Goal: Find specific page/section: Find specific page/section

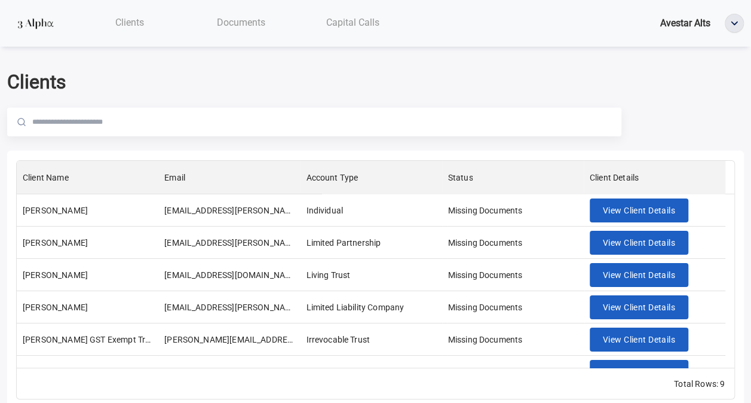
click at [247, 32] on div "Documents" at bounding box center [241, 22] width 112 height 24
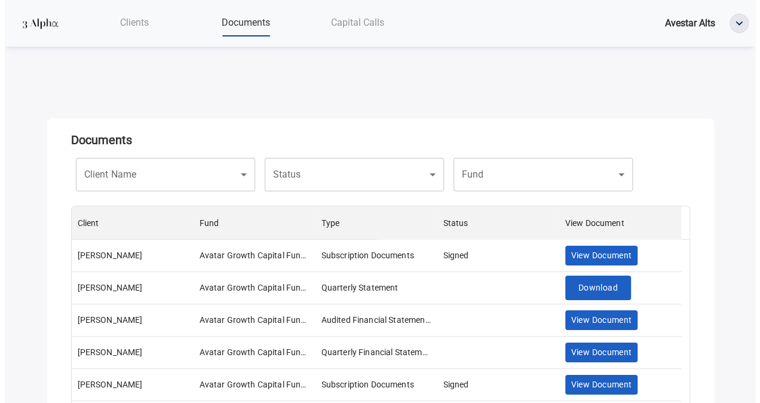
scroll to position [198, 609]
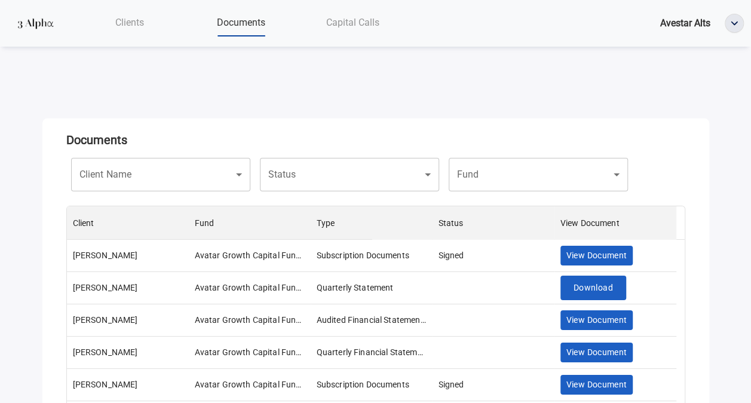
click at [214, 167] on body "Clients Documents Capital Calls Avestar Alts Documents Client Name ​ Client Nam…" at bounding box center [375, 201] width 751 height 403
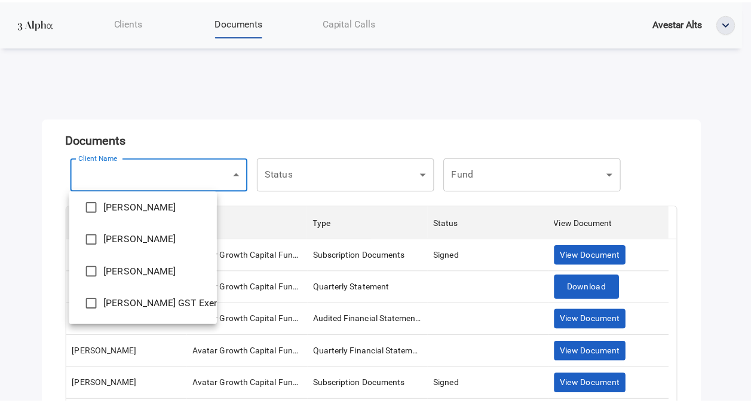
scroll to position [166, 0]
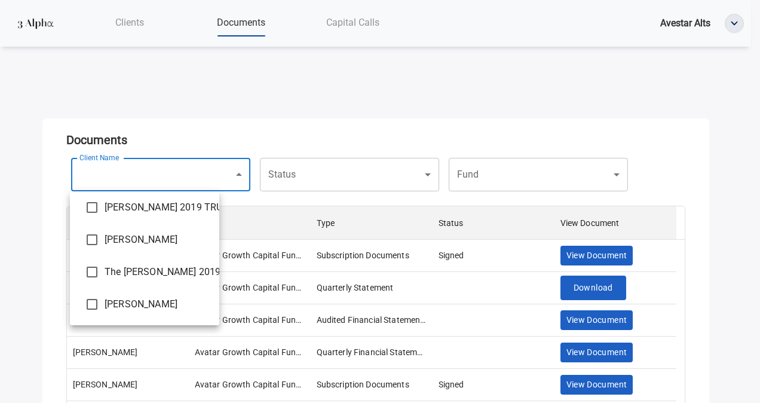
click at [266, 110] on div at bounding box center [380, 201] width 760 height 403
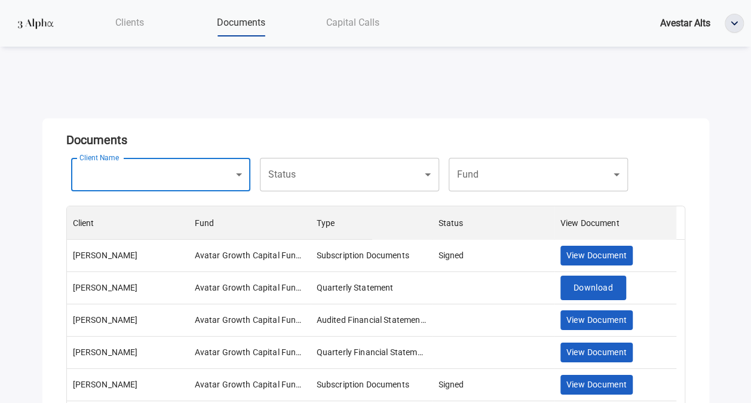
click at [320, 178] on body "Clients Documents Capital Calls Avestar Alts Documents Client Name ​ Client Nam…" at bounding box center [375, 201] width 751 height 403
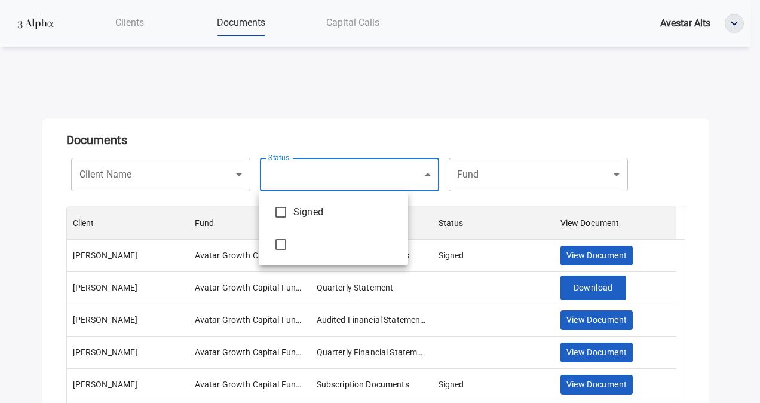
click at [395, 102] on div at bounding box center [380, 201] width 760 height 403
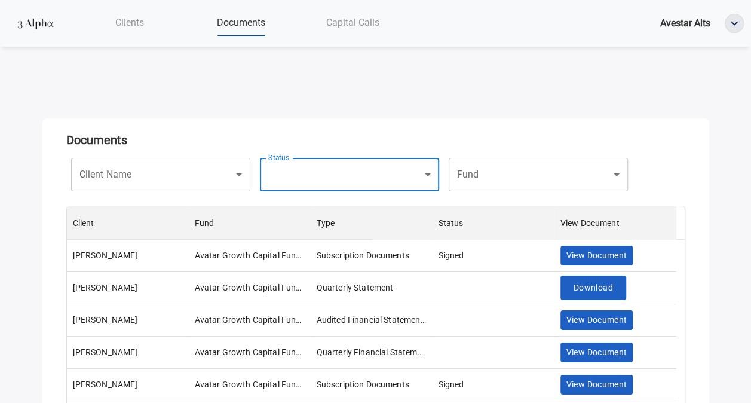
click at [510, 181] on body "Clients Documents Capital Calls Avestar Alts Documents Client Name ​ Client Nam…" at bounding box center [375, 201] width 751 height 403
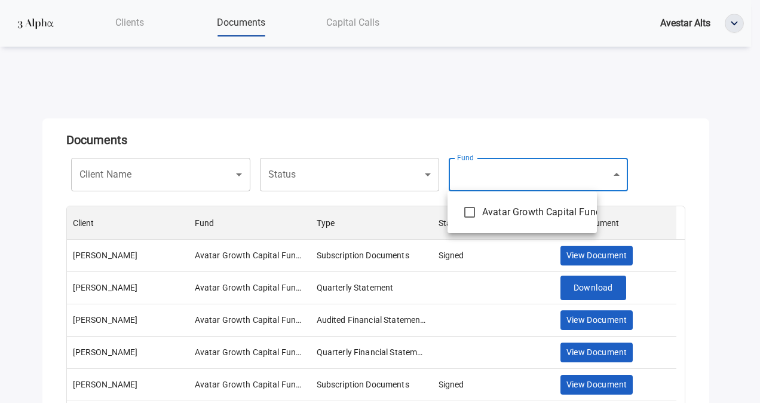
click at [510, 182] on div at bounding box center [380, 201] width 760 height 403
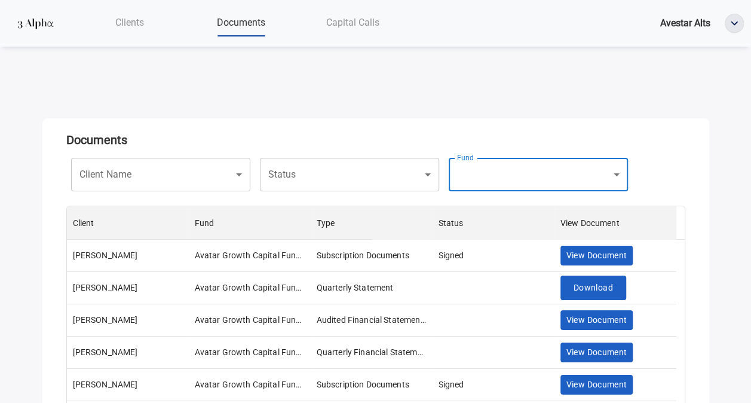
click at [724, 25] on div at bounding box center [733, 23] width 33 height 19
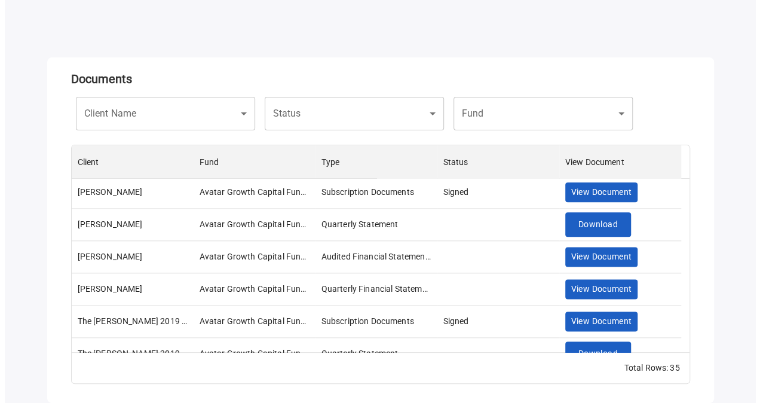
scroll to position [836, 0]
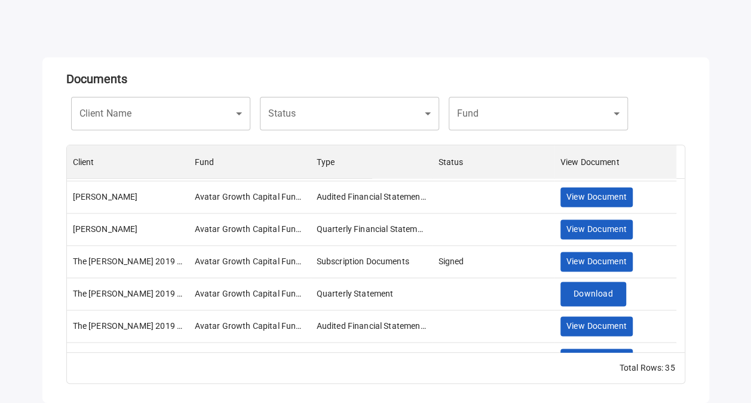
click at [133, 106] on body "Clients Documents Capital Calls Avestar Alts Documents Client Name ​ Client Nam…" at bounding box center [375, 140] width 751 height 403
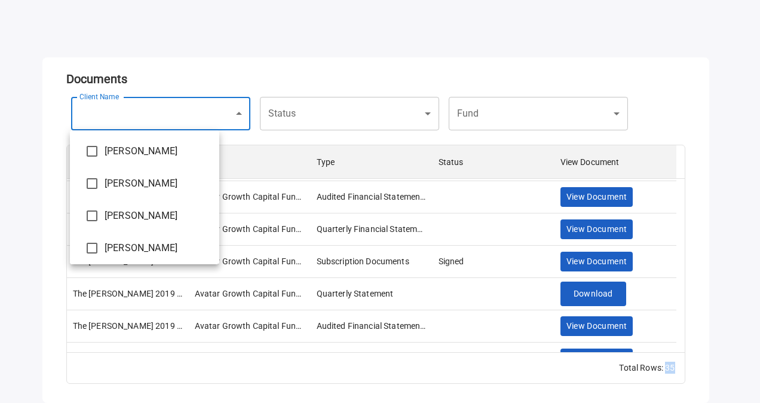
click at [133, 105] on div at bounding box center [380, 201] width 760 height 403
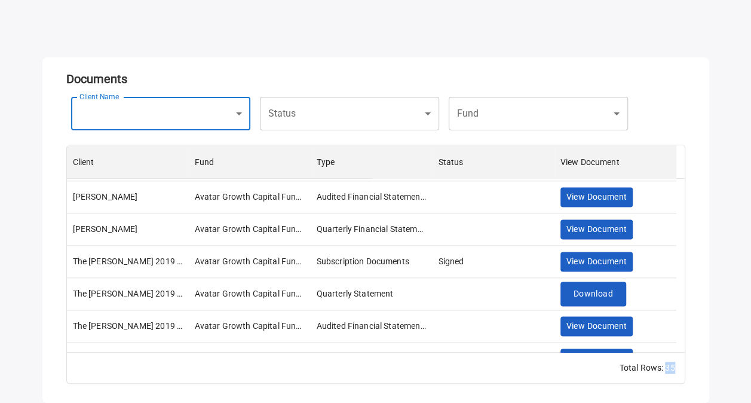
copy body "35 Contact Us Logout"
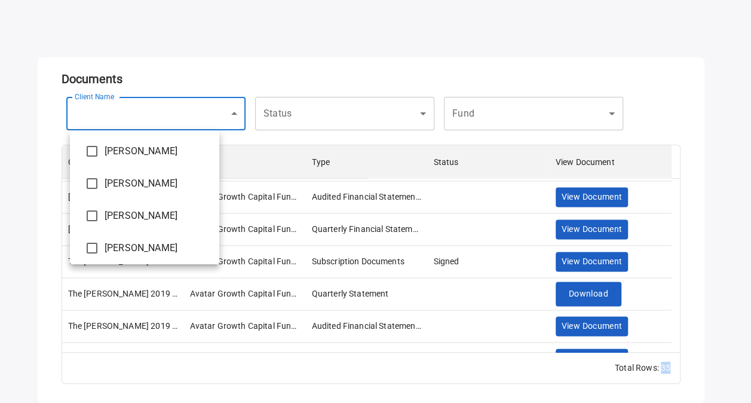
click at [158, 108] on body "Clients Documents Capital Calls Avestar Alts Documents Client Name ​ Client Nam…" at bounding box center [375, 140] width 751 height 403
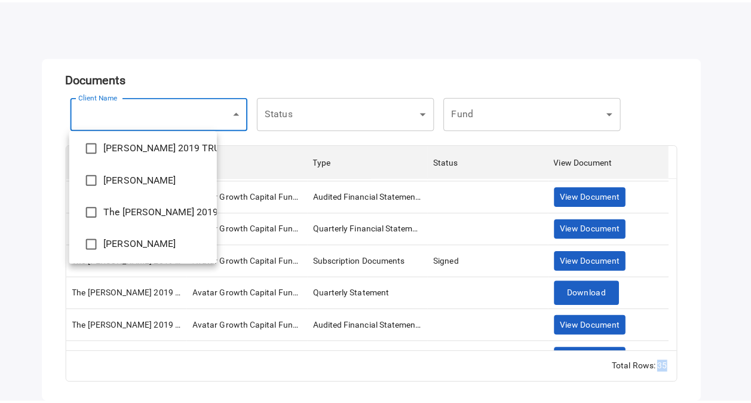
scroll to position [166, 0]
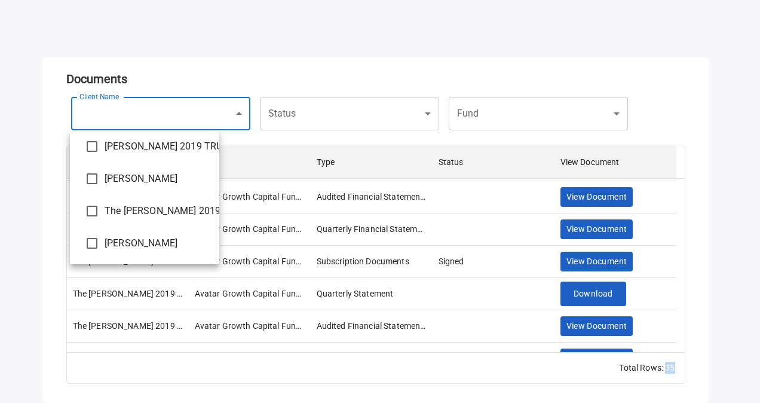
click at [340, 79] on div at bounding box center [380, 201] width 760 height 403
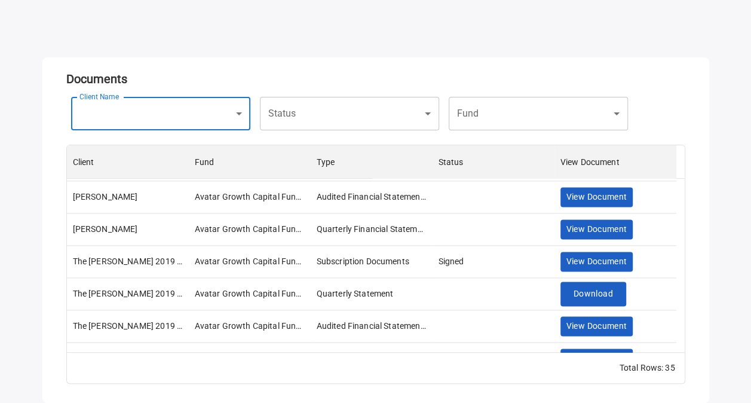
click at [167, 113] on body "Clients Documents Capital Calls Avestar Alts Documents Client Name ​ Client Nam…" at bounding box center [375, 140] width 751 height 403
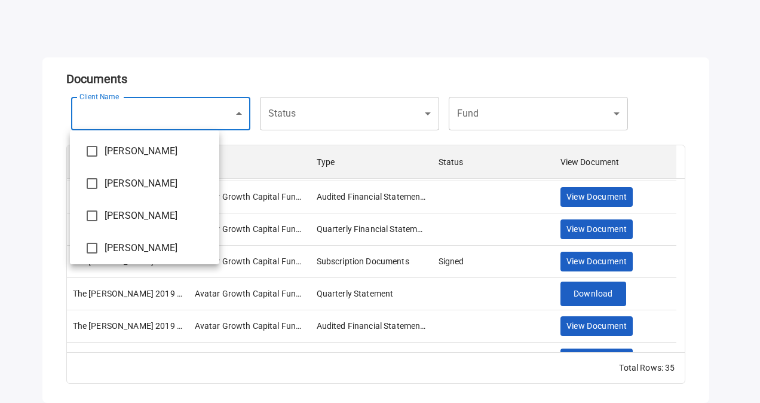
click at [333, 47] on div at bounding box center [380, 201] width 760 height 403
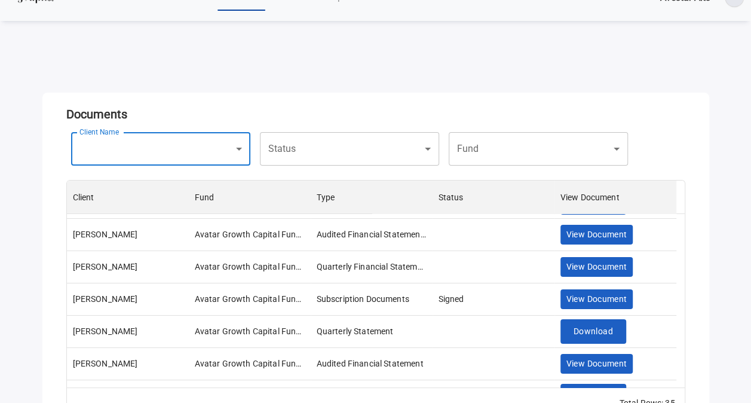
scroll to position [0, 0]
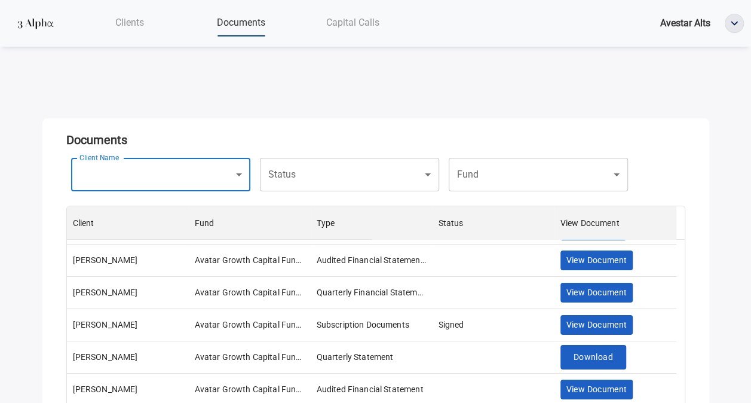
click at [135, 30] on div "Clients" at bounding box center [129, 22] width 112 height 24
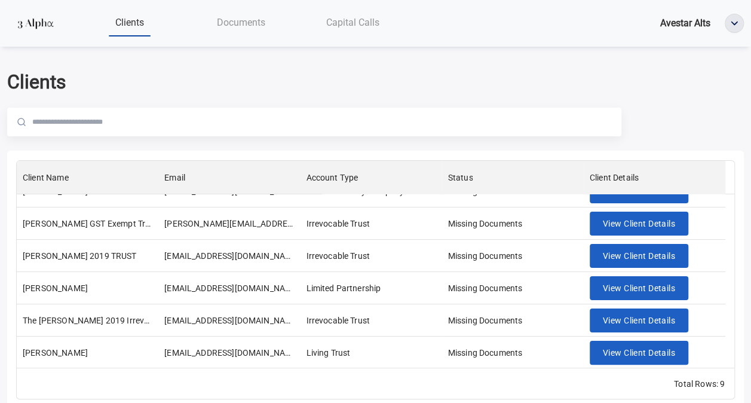
scroll to position [116, 0]
click at [676, 21] on span "Avestar Alts" at bounding box center [685, 22] width 50 height 11
click at [726, 23] on img "button" at bounding box center [734, 23] width 18 height 18
click at [245, 26] on span "Documents" at bounding box center [241, 22] width 48 height 11
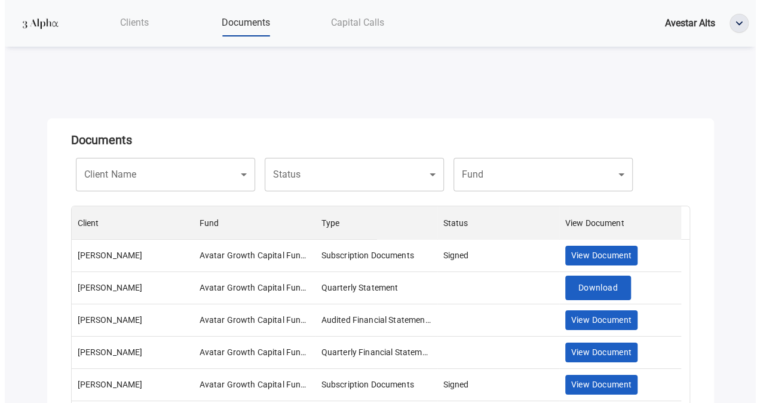
scroll to position [198, 609]
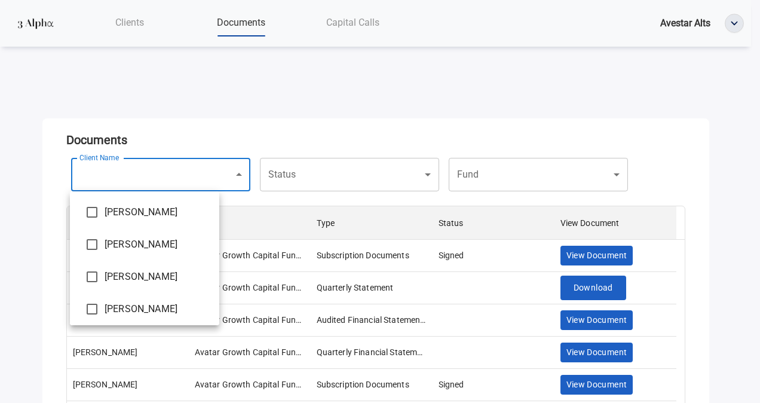
click at [163, 164] on body "Clients Documents Capital Calls Avestar Alts Documents Client Name ​ Client Nam…" at bounding box center [380, 201] width 760 height 403
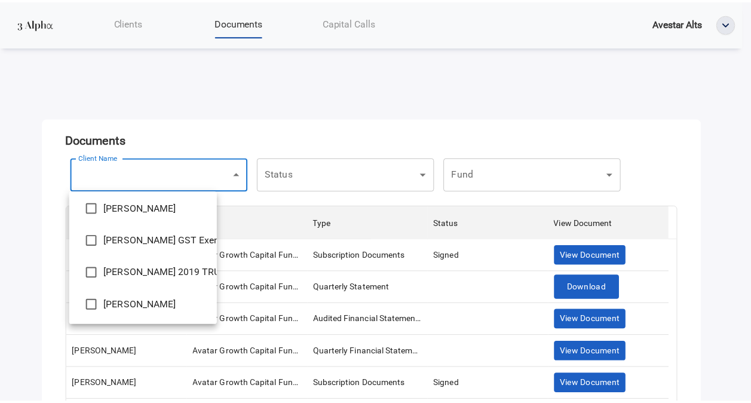
scroll to position [166, 0]
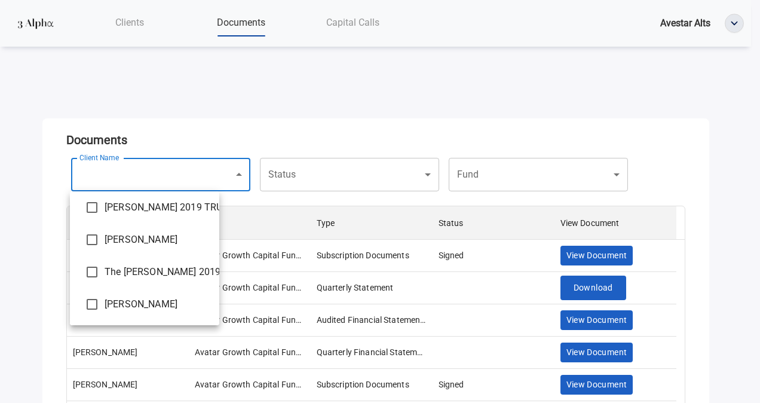
click at [317, 136] on div at bounding box center [380, 201] width 760 height 403
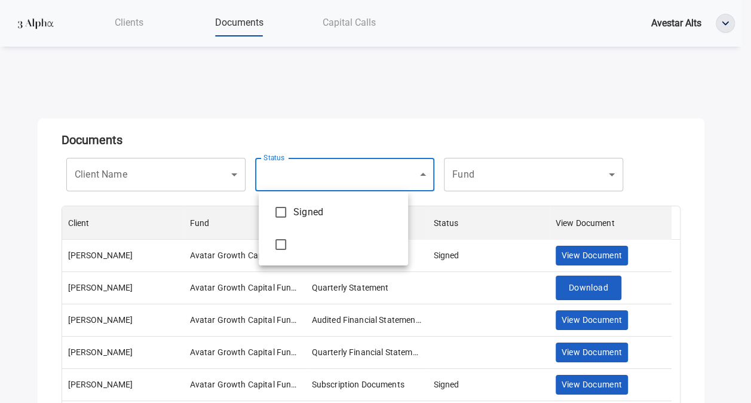
click at [302, 182] on body "Clients Documents Capital Calls Avestar Alts Documents Client Name ​ Client Nam…" at bounding box center [375, 201] width 751 height 403
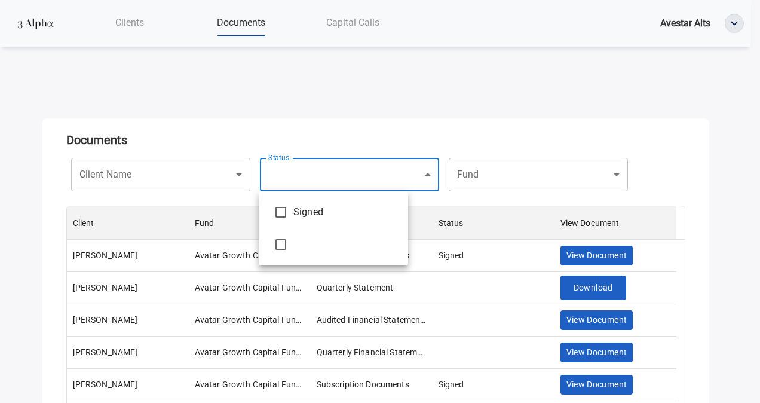
click at [354, 103] on div at bounding box center [380, 201] width 760 height 403
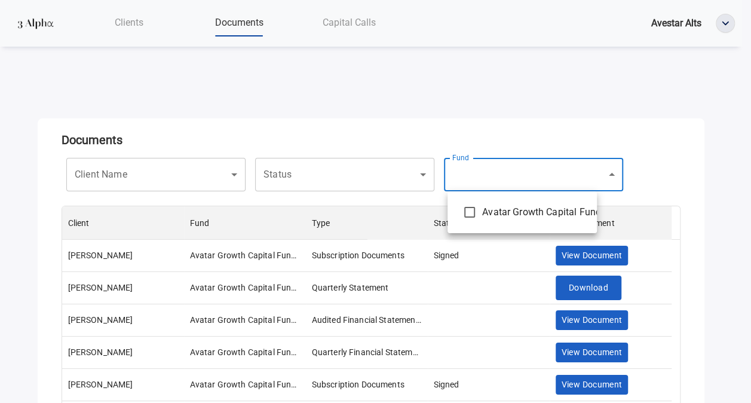
click at [562, 180] on body "Clients Documents Capital Calls Avestar Alts Documents Client Name ​ Client Nam…" at bounding box center [375, 201] width 751 height 403
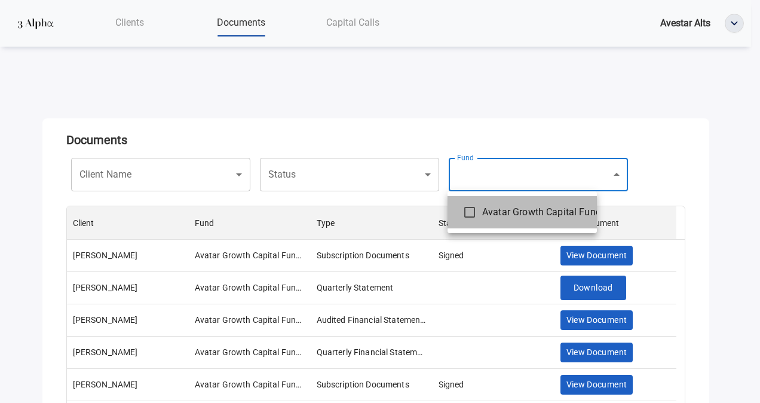
click at [500, 207] on span "Avatar Growth Capital Fund I" at bounding box center [534, 212] width 105 height 14
type input "**********"
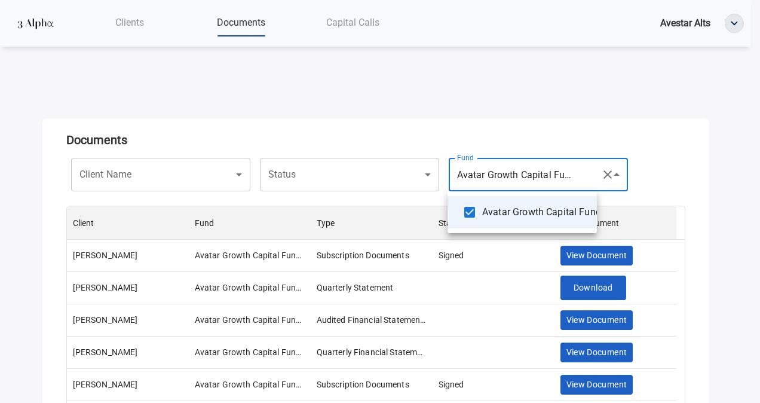
click at [468, 104] on div at bounding box center [380, 201] width 760 height 403
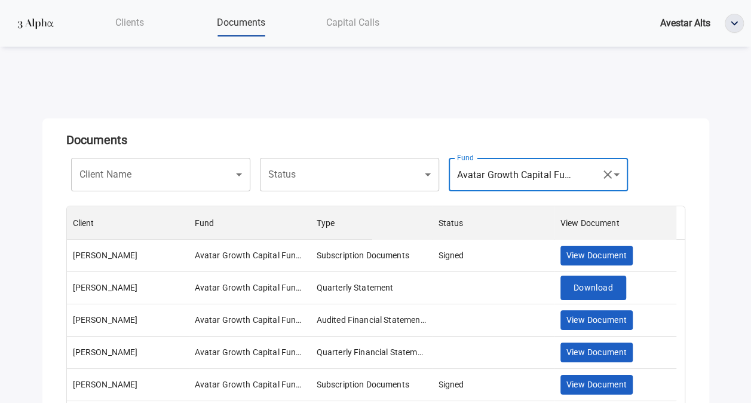
drag, startPoint x: 444, startPoint y: 115, endPoint x: 375, endPoint y: 25, distance: 112.9
click at [441, 113] on div "**********" at bounding box center [375, 284] width 666 height 360
click at [683, 27] on span "Avestar Alts" at bounding box center [685, 22] width 50 height 11
click at [332, 23] on span "Capital Calls" at bounding box center [352, 22] width 53 height 11
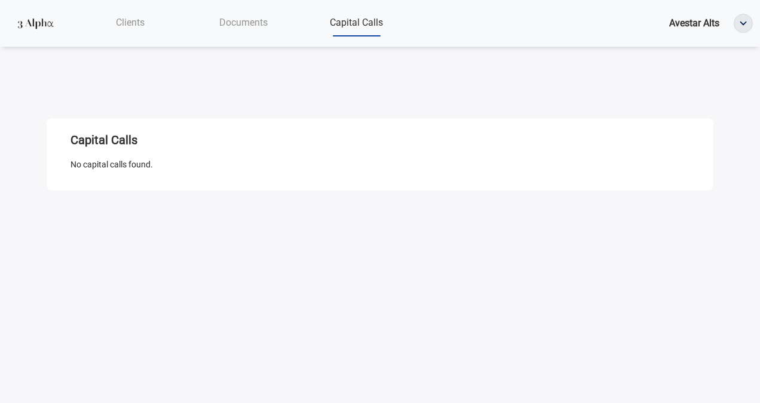
click at [222, 15] on div "Documents" at bounding box center [243, 22] width 113 height 24
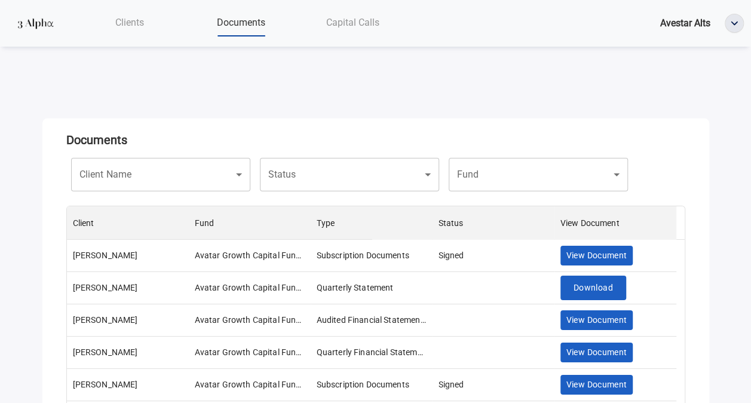
scroll to position [198, 609]
click at [370, 25] on span "Capital Calls" at bounding box center [352, 22] width 53 height 11
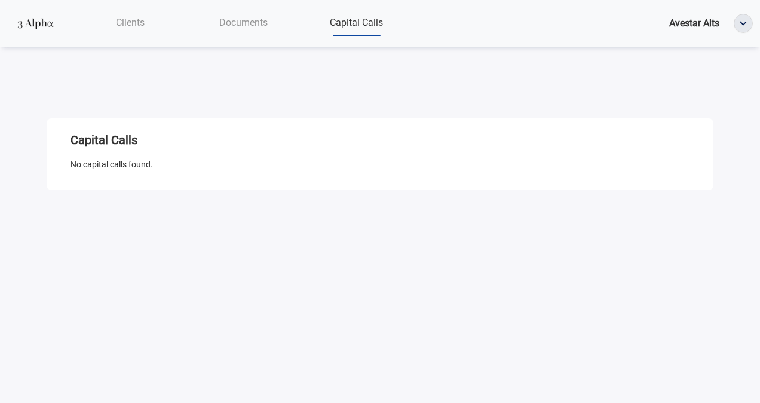
click at [215, 23] on div "Documents" at bounding box center [243, 22] width 113 height 24
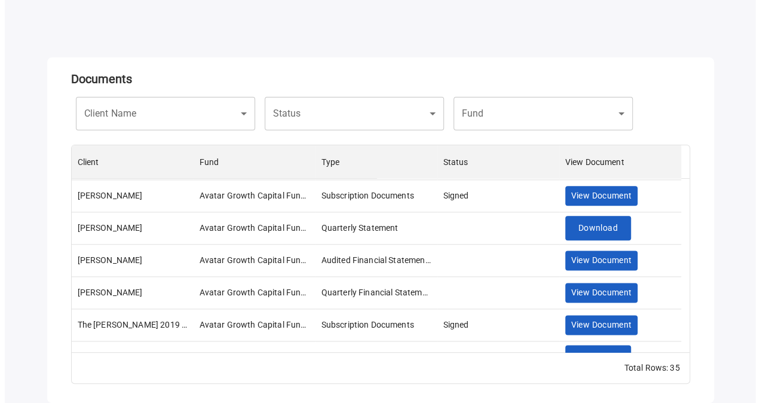
scroll to position [656, 0]
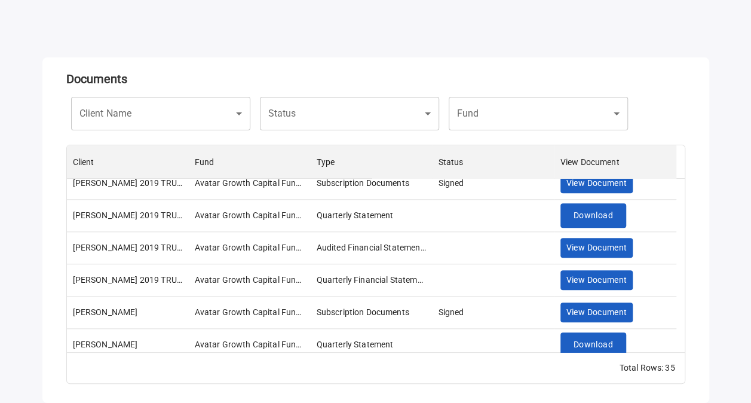
click at [176, 116] on body "Clients Documents Capital Calls Avestar Alts Documents Client Name ​ Client Nam…" at bounding box center [375, 140] width 751 height 403
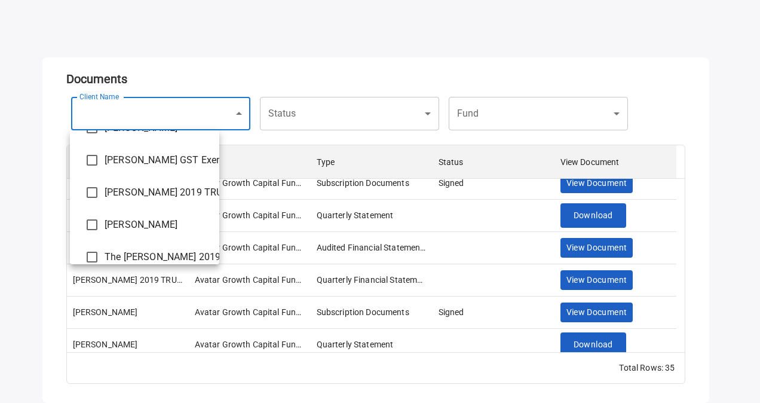
scroll to position [166, 0]
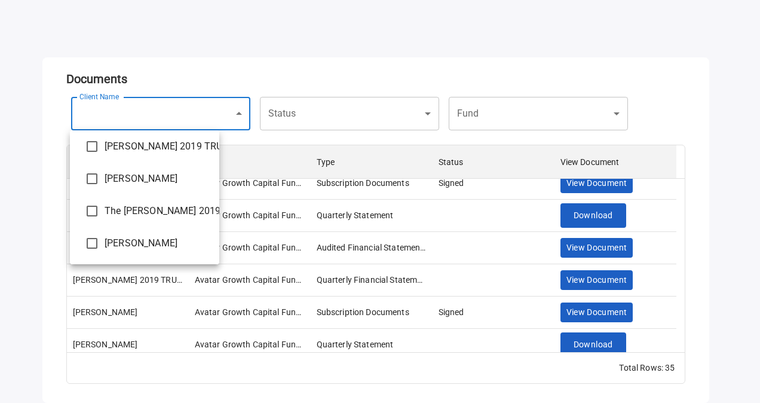
click at [150, 184] on span "[PERSON_NAME]" at bounding box center [157, 178] width 105 height 14
type input "**********"
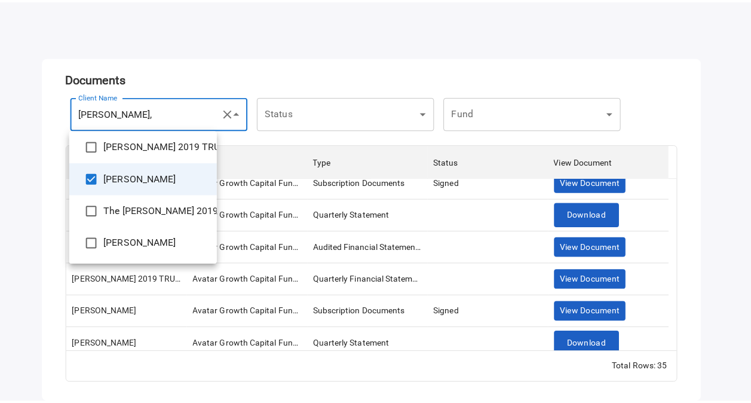
scroll to position [0, 0]
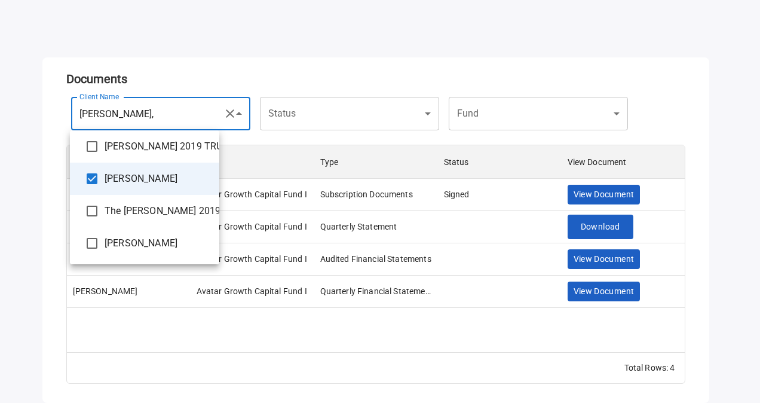
click at [297, 47] on div at bounding box center [380, 201] width 760 height 403
